Goal: Task Accomplishment & Management: Manage account settings

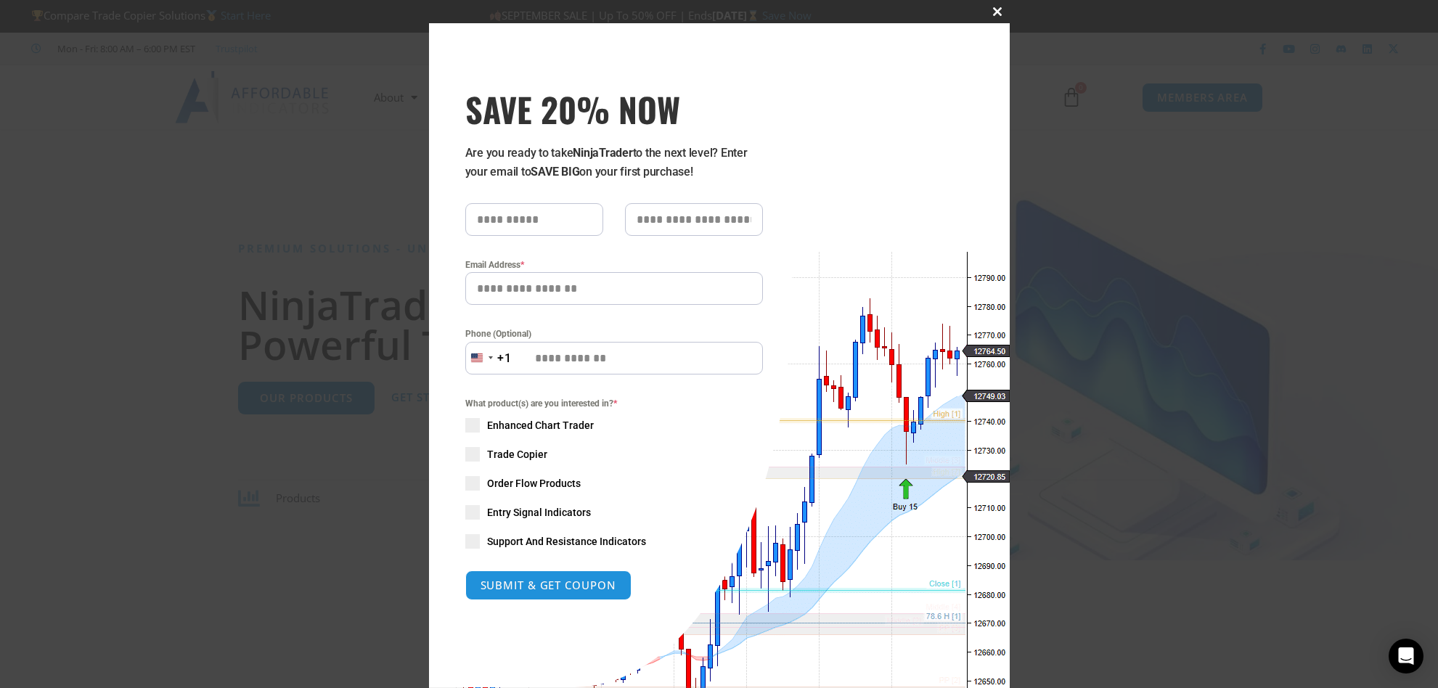
click at [990, 9] on span "SAVE 20% NOW popup" at bounding box center [997, 11] width 23 height 9
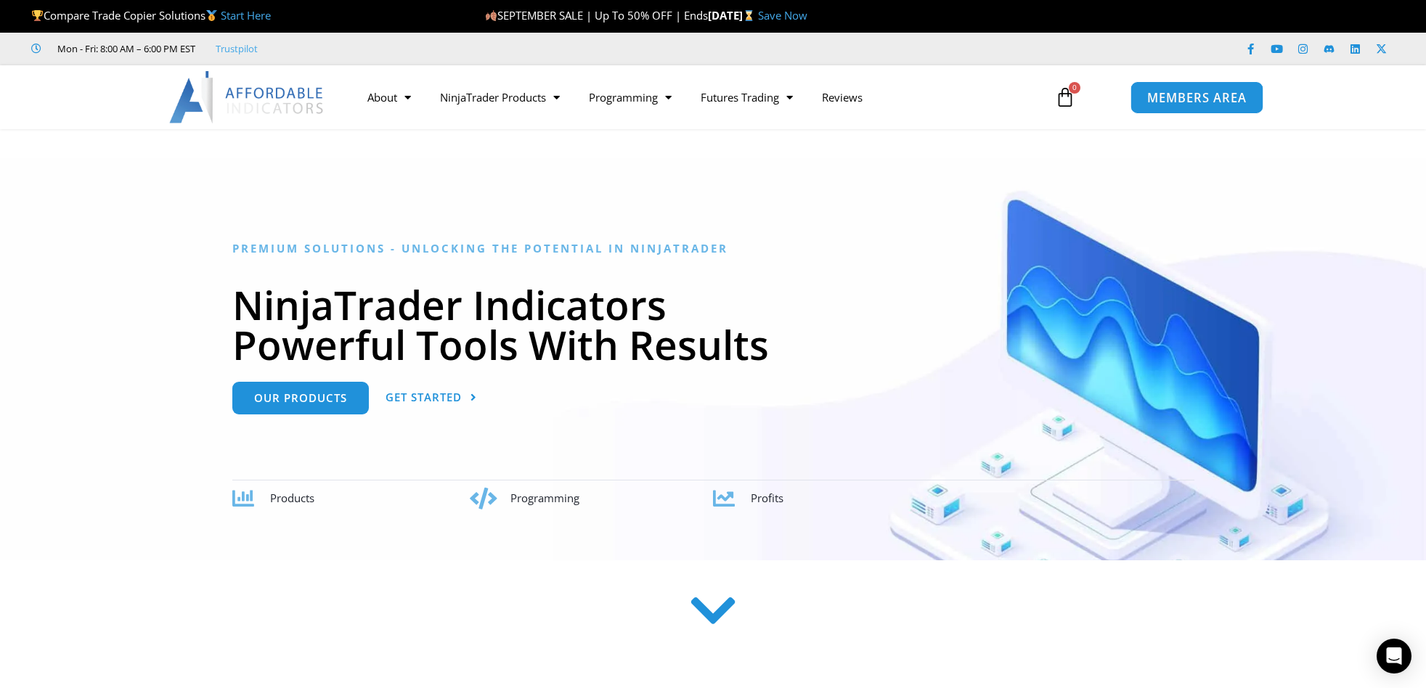
click at [1222, 99] on span "MEMBERS AREA" at bounding box center [1195, 97] width 99 height 12
click at [1179, 108] on link "MEMBERS AREA" at bounding box center [1195, 97] width 133 height 33
click at [1191, 96] on span "MEMBERS AREA" at bounding box center [1195, 97] width 99 height 12
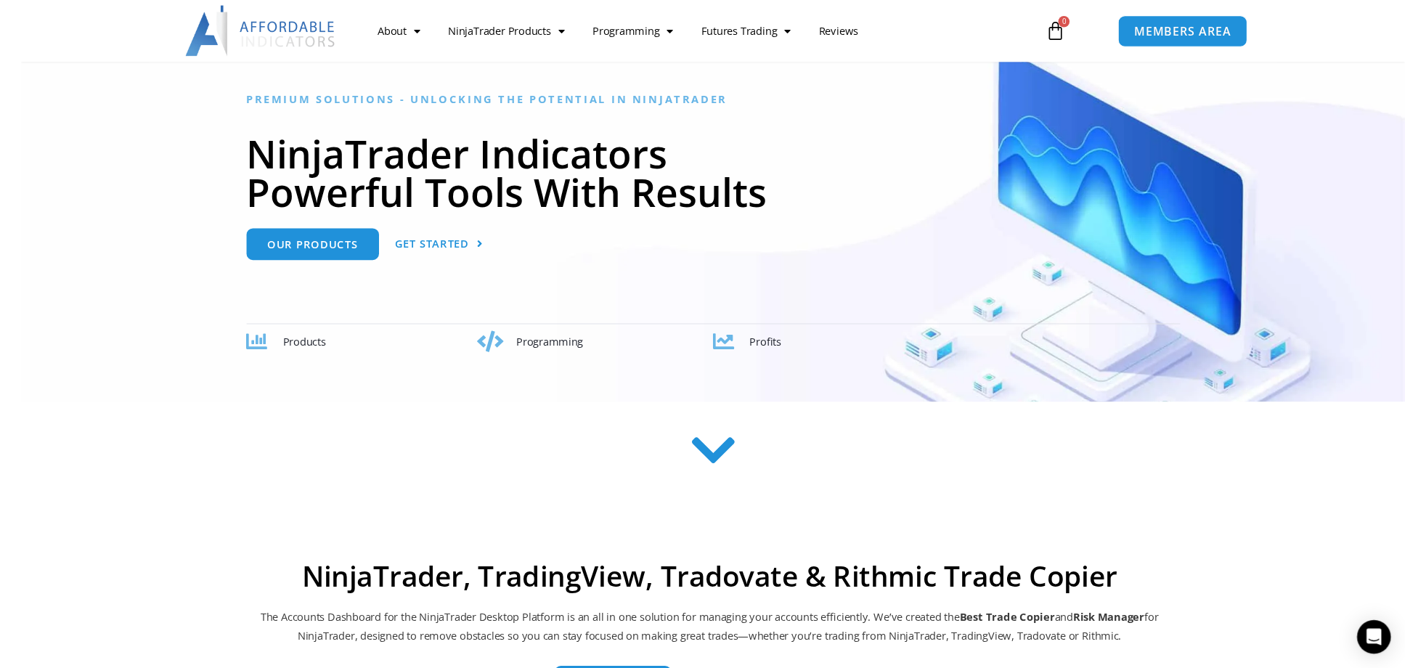
scroll to position [105, 0]
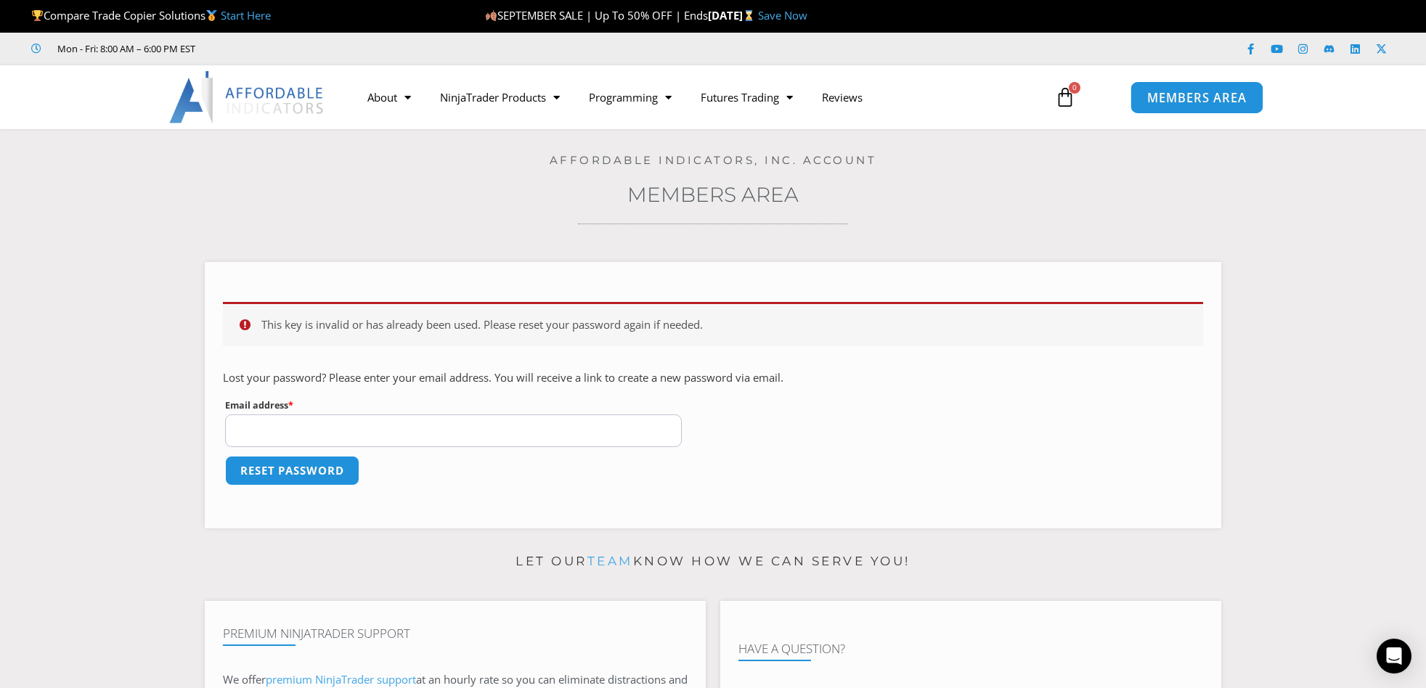
click at [1193, 108] on link "MEMBERS AREA" at bounding box center [1195, 97] width 133 height 33
click at [702, 206] on link "Members Area" at bounding box center [712, 194] width 171 height 25
click at [727, 197] on link "Members Area" at bounding box center [712, 194] width 171 height 25
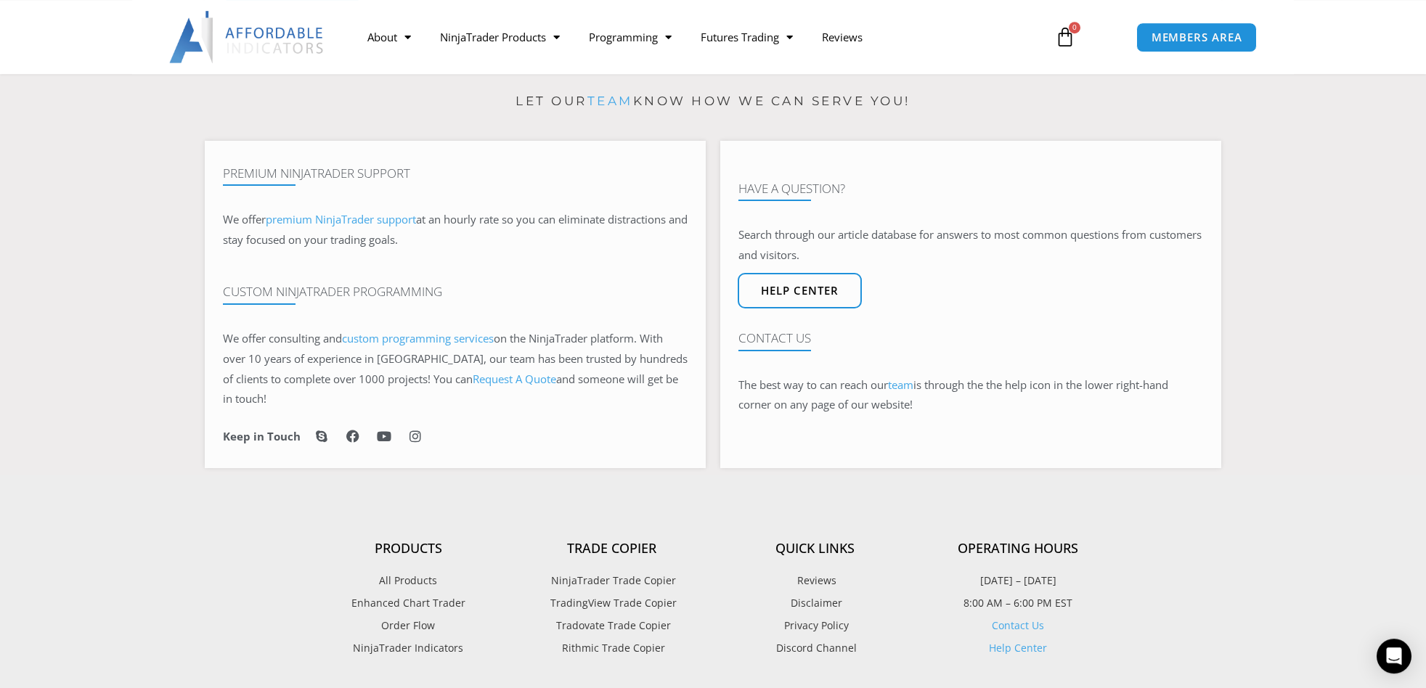
scroll to position [499, 0]
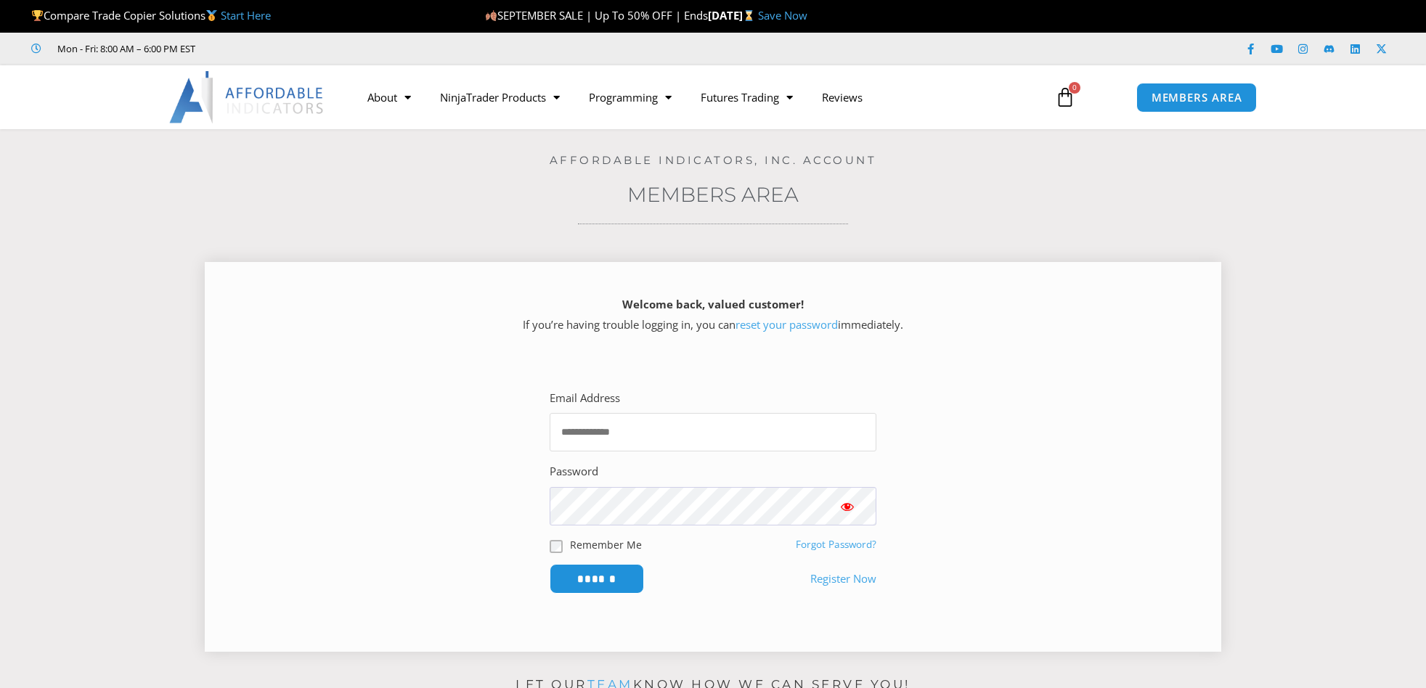
click at [613, 425] on input "Email Address" at bounding box center [712, 432] width 327 height 38
type input "*"
type input "**********"
click at [838, 516] on button "Show password" at bounding box center [847, 506] width 58 height 38
click at [593, 579] on input "******" at bounding box center [596, 578] width 99 height 31
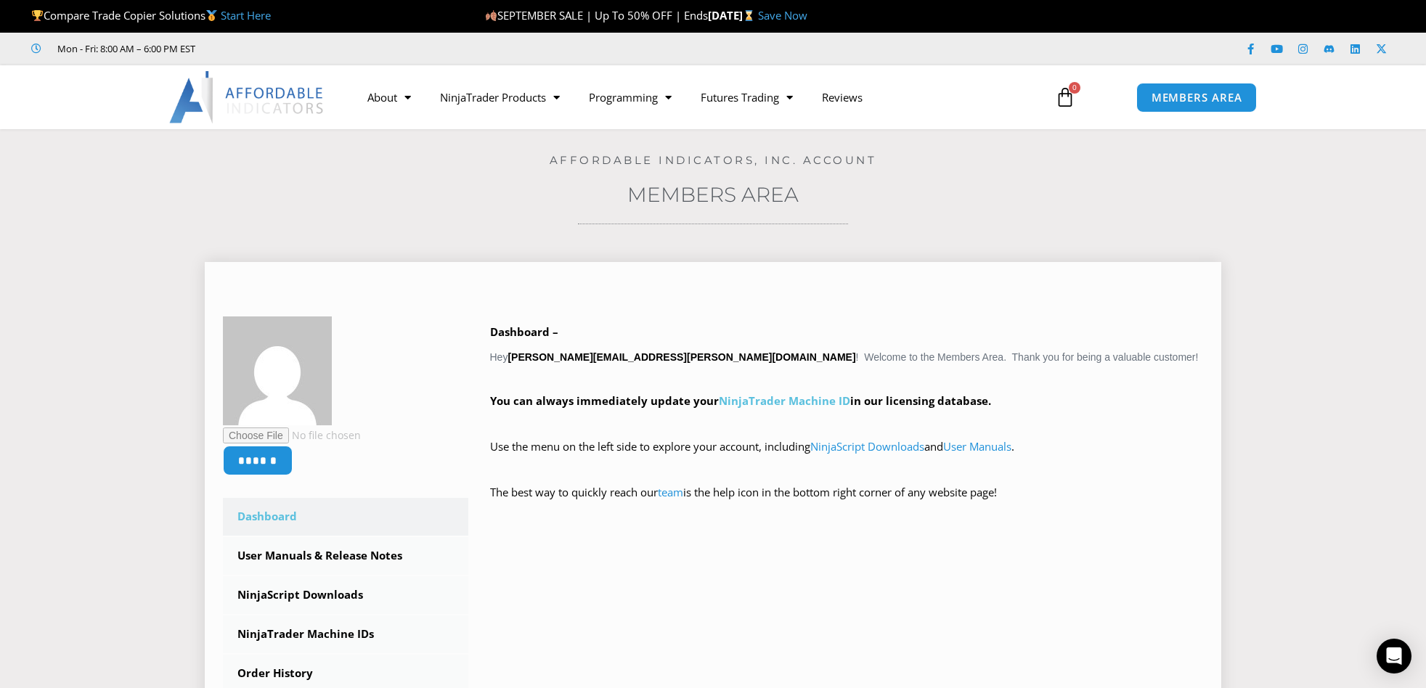
click at [798, 405] on link "NinjaTrader Machine ID" at bounding box center [784, 400] width 131 height 15
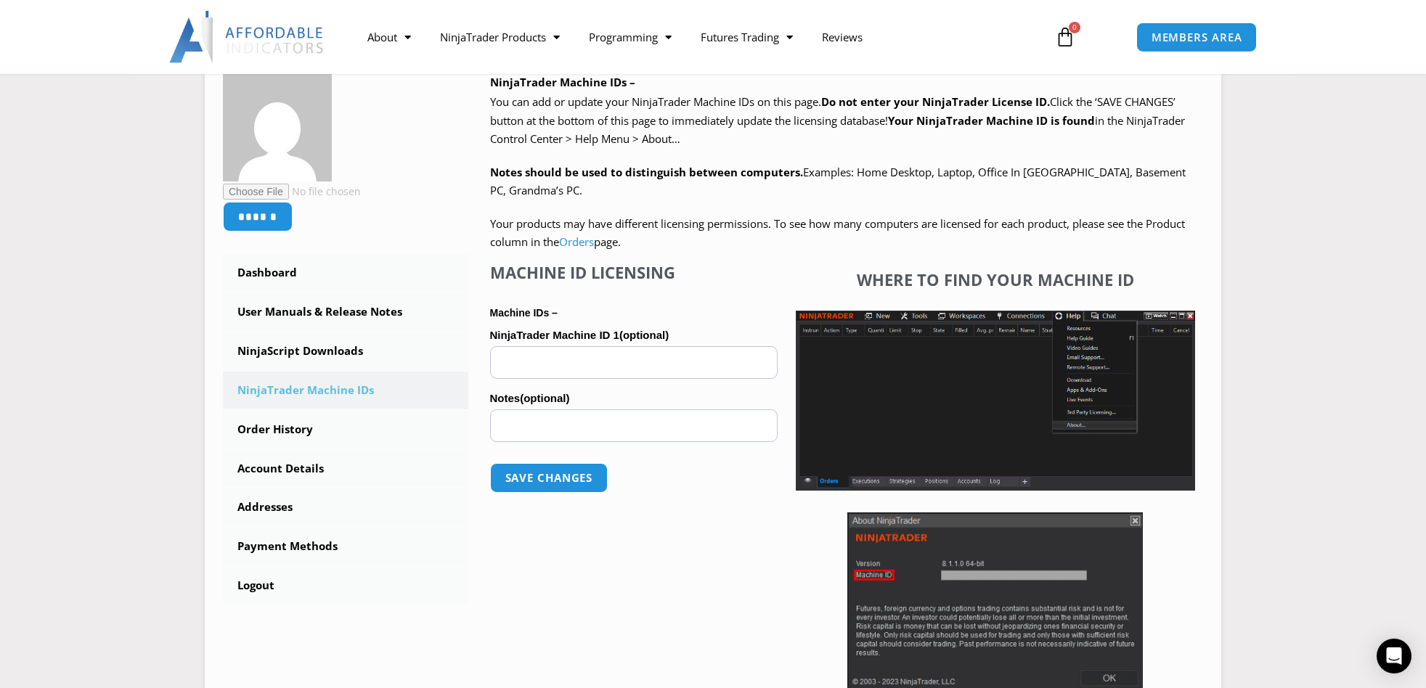
scroll to position [236, 0]
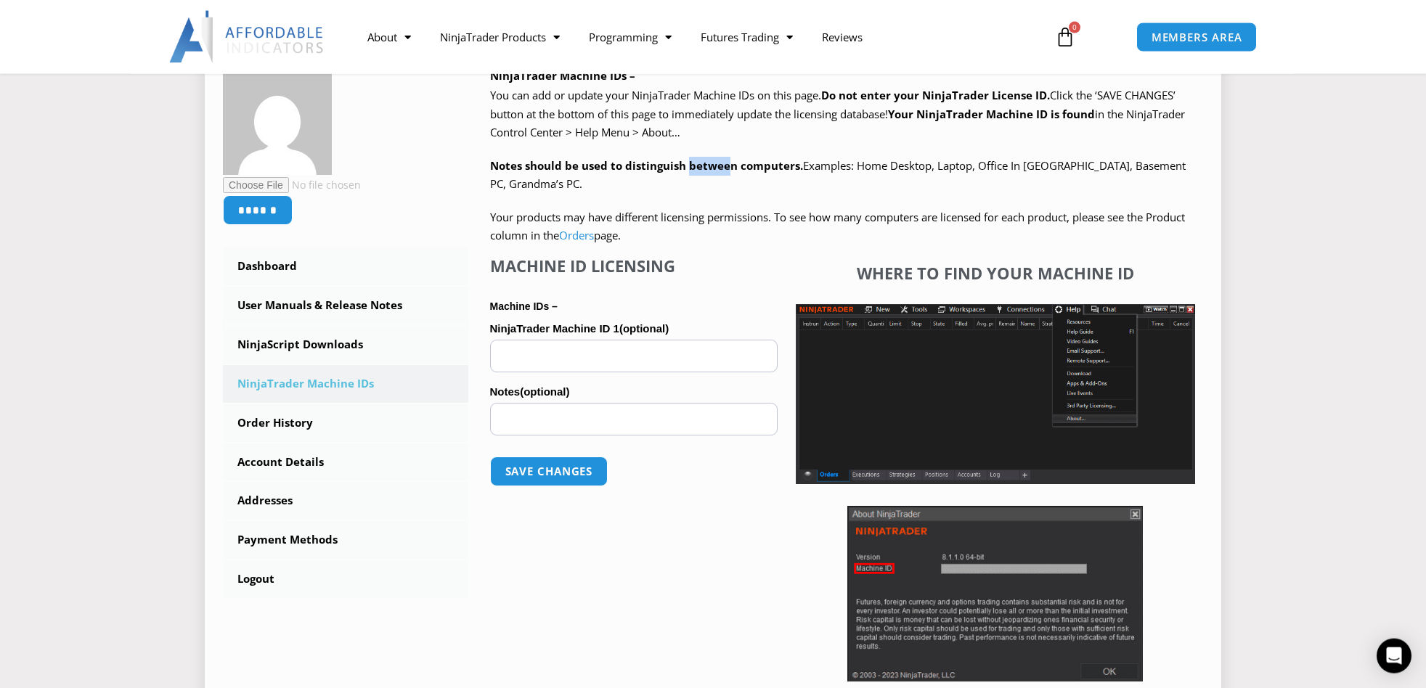
drag, startPoint x: 725, startPoint y: 170, endPoint x: 686, endPoint y: 157, distance: 41.3
click at [686, 157] on p "Notes should be used to distinguish between computers. Examples: Home Desktop, …" at bounding box center [847, 175] width 714 height 37
click at [724, 130] on p "You can add or update your NinjaTrader Machine IDs on this page. Do not enter y…" at bounding box center [847, 114] width 714 height 56
click at [517, 343] on input "NinjaTrader Machine ID 1 (optional)" at bounding box center [633, 356] width 287 height 33
paste input "**********"
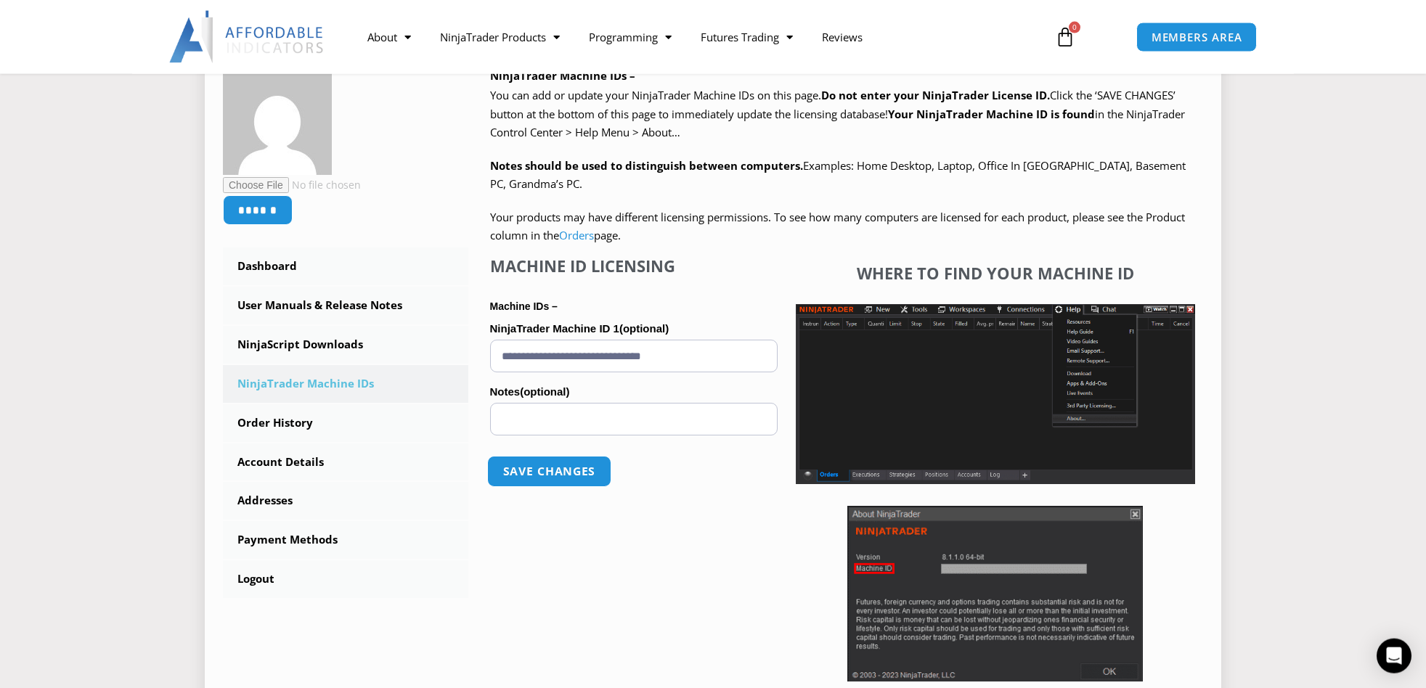
type input "**********"
click at [568, 473] on button "Save changes" at bounding box center [548, 471] width 124 height 31
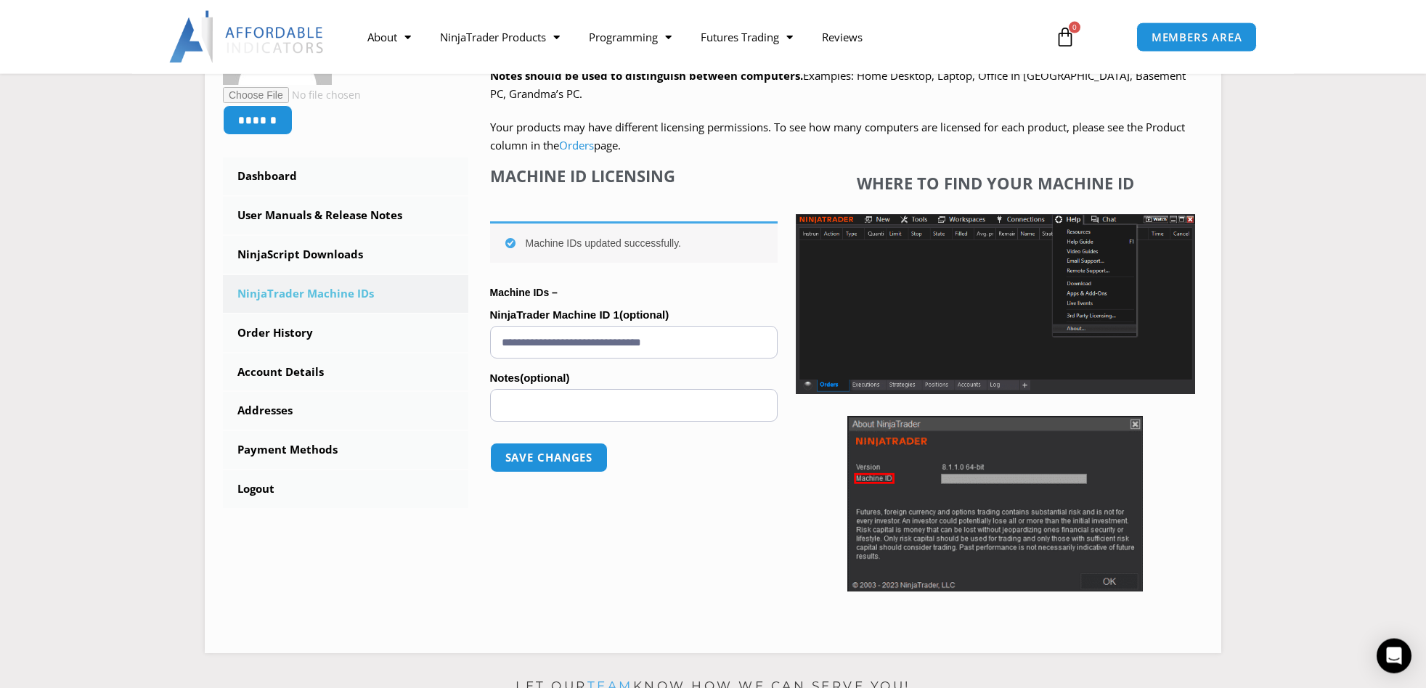
scroll to position [315, 0]
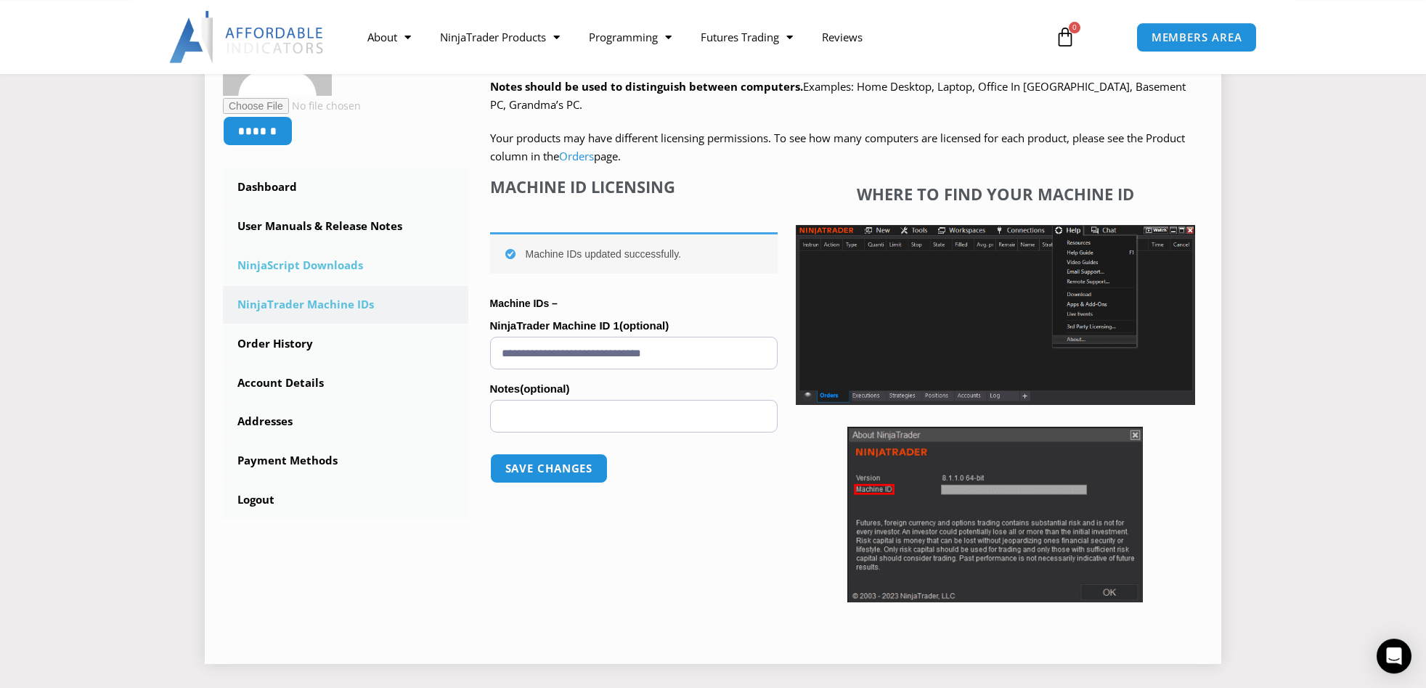
click at [308, 271] on link "NinjaScript Downloads" at bounding box center [345, 266] width 245 height 38
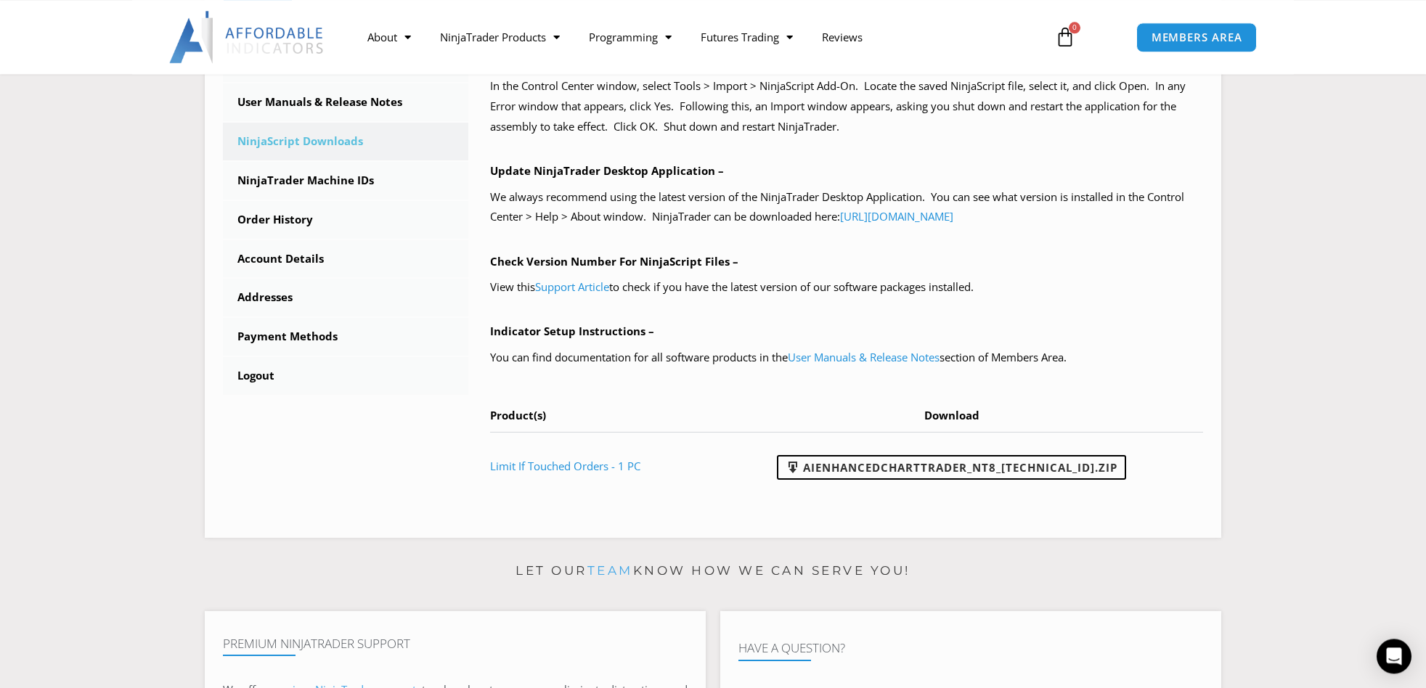
scroll to position [432, 0]
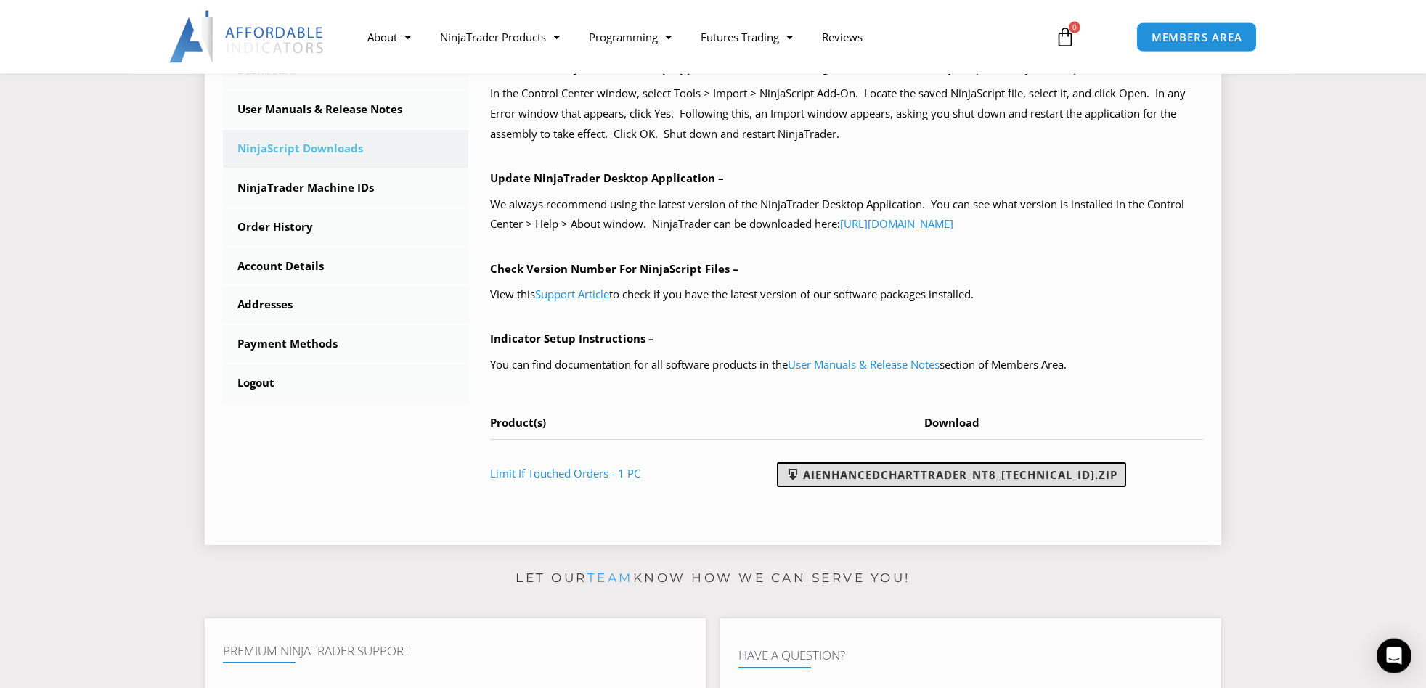
click at [910, 483] on link "AIEnhancedChartTrader_NT8_25.1.31.1.zip" at bounding box center [951, 474] width 349 height 25
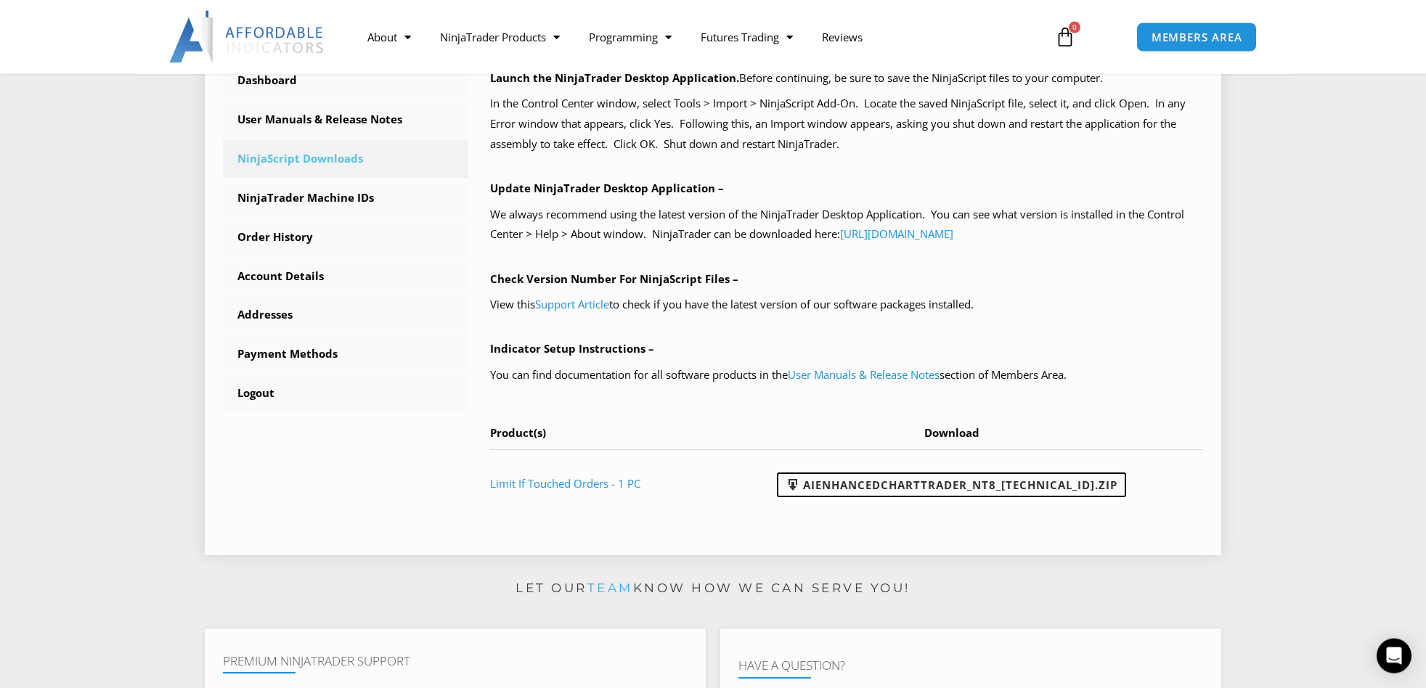
click at [1186, 170] on div "NinjaScript Download & Installation – Please read everything for a complete und…" at bounding box center [847, 198] width 714 height 637
click at [339, 128] on link "User Manuals & Release Notes" at bounding box center [345, 120] width 245 height 38
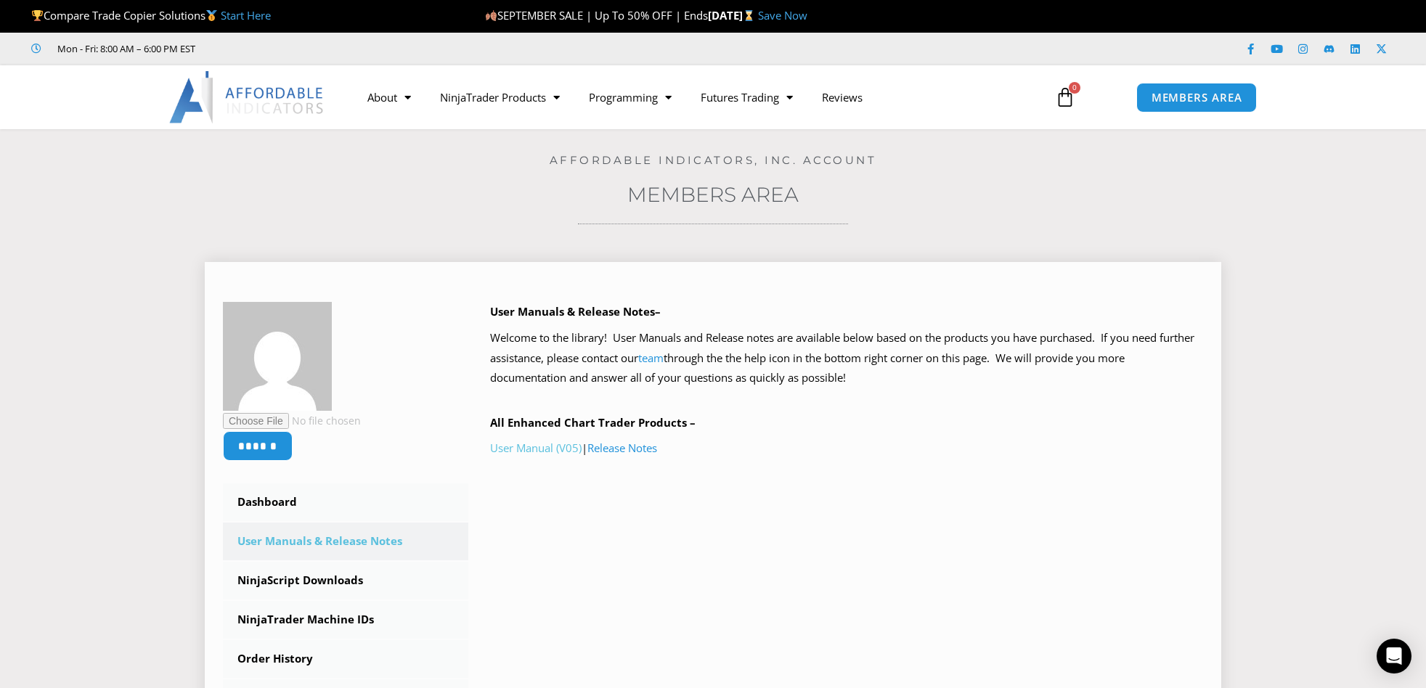
click at [543, 451] on link "User Manual (V05)" at bounding box center [535, 448] width 91 height 15
